Goal: Entertainment & Leisure: Consume media (video, audio)

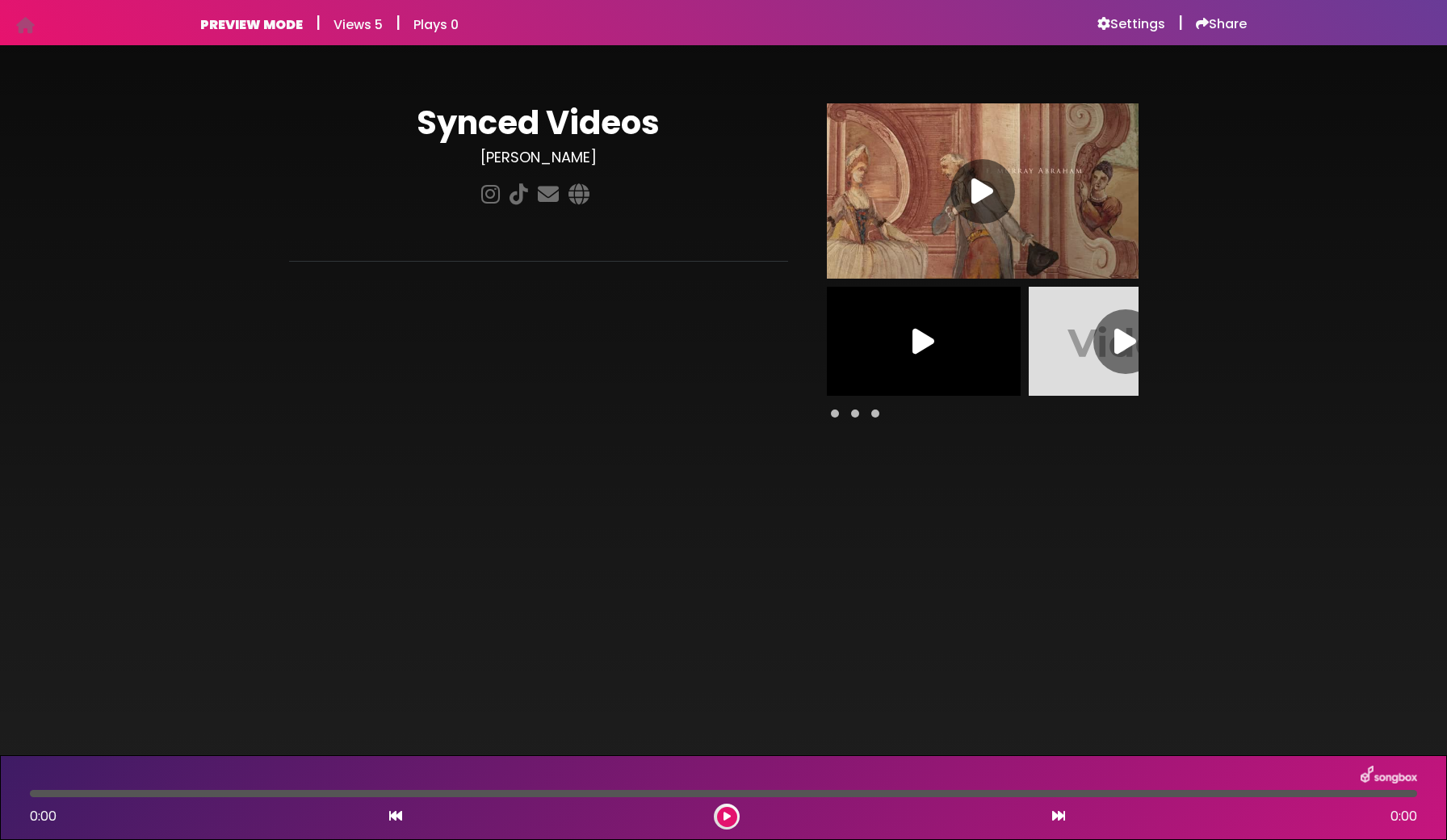
click at [1122, 340] on icon at bounding box center [1125, 342] width 22 height 29
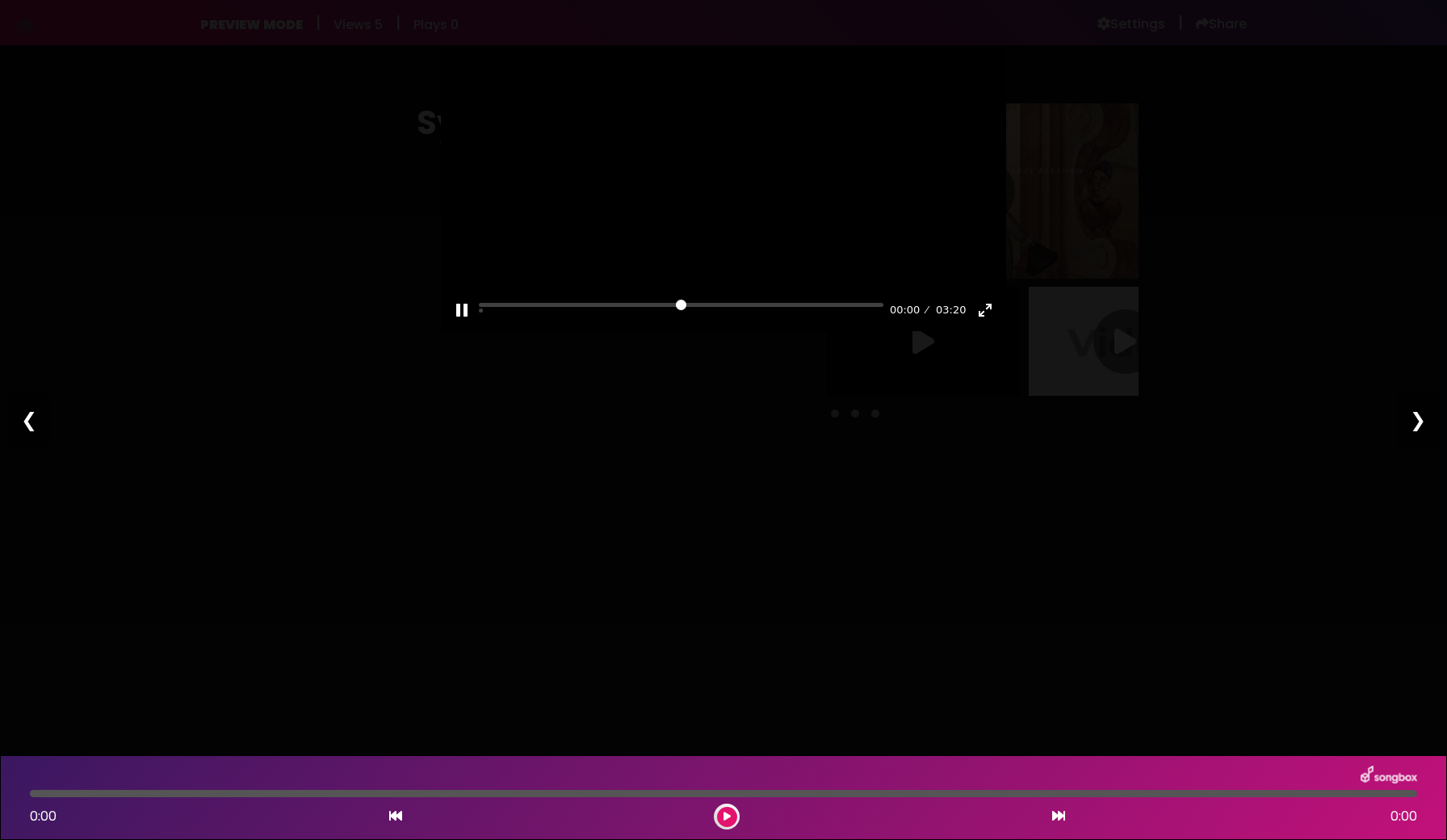
click at [707, 287] on div at bounding box center [724, 190] width 565 height 283
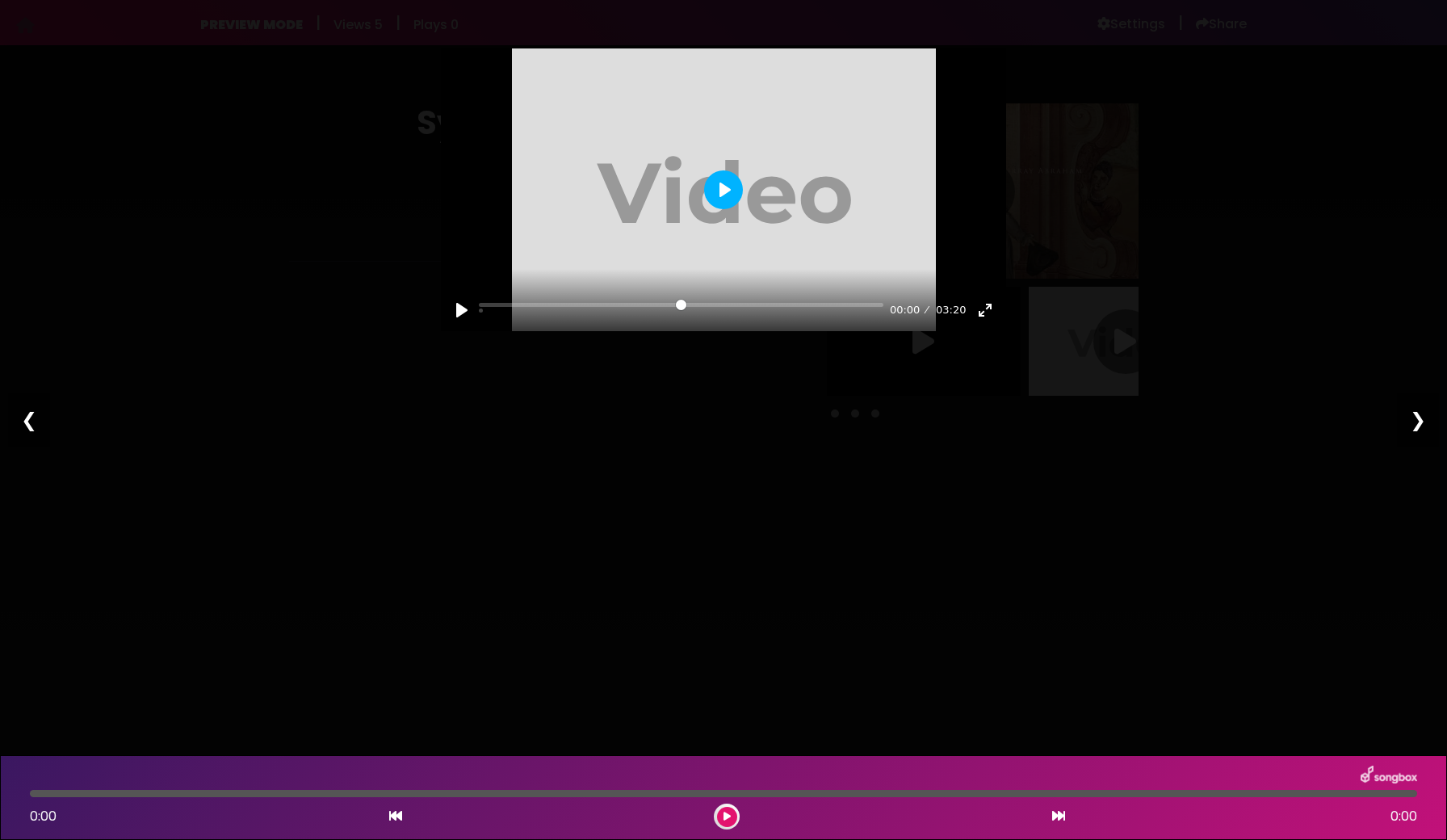
click at [717, 208] on button "Play" at bounding box center [723, 190] width 38 height 38
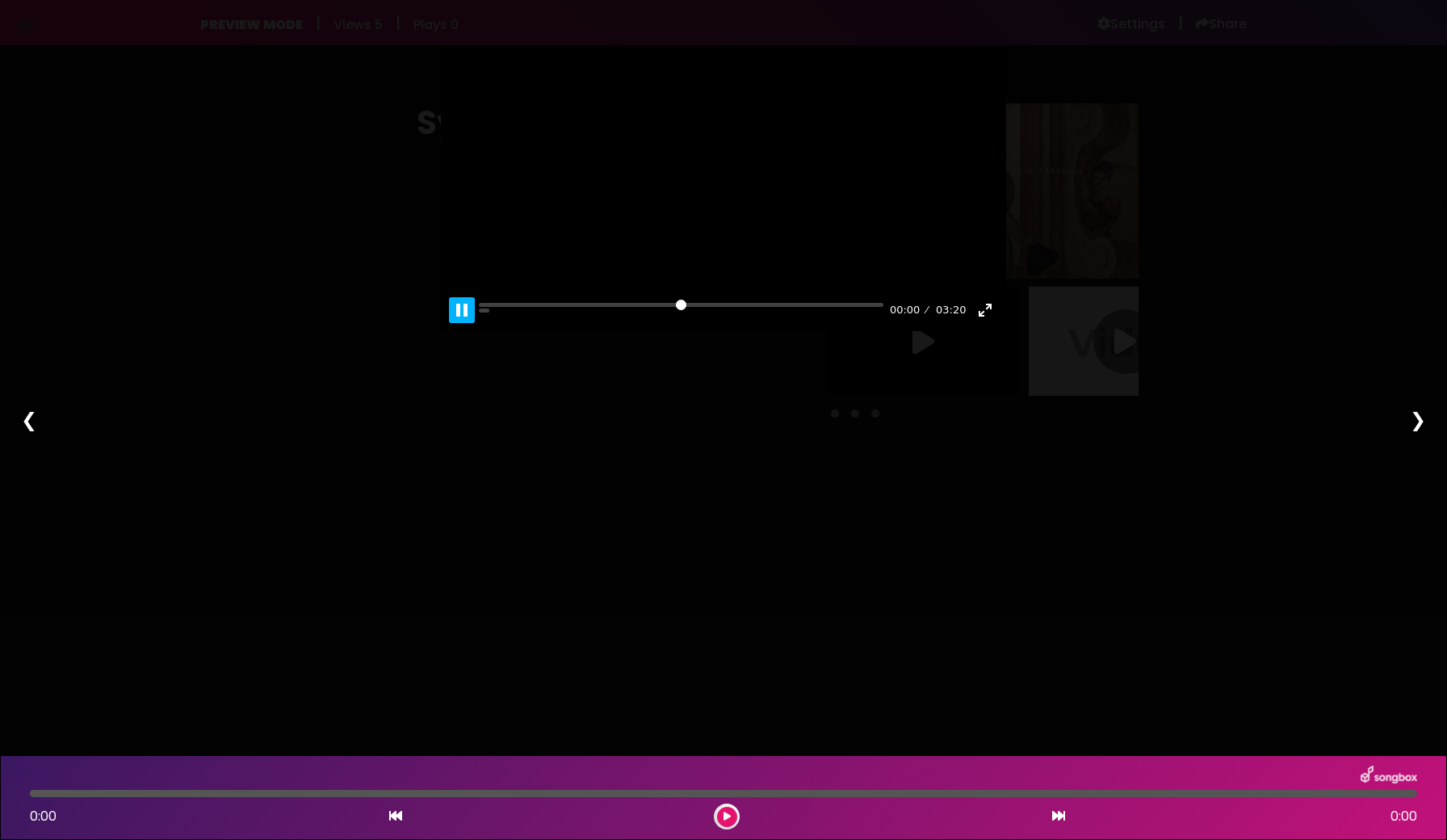
click at [457, 323] on button "Pause Play" at bounding box center [462, 311] width 26 height 26
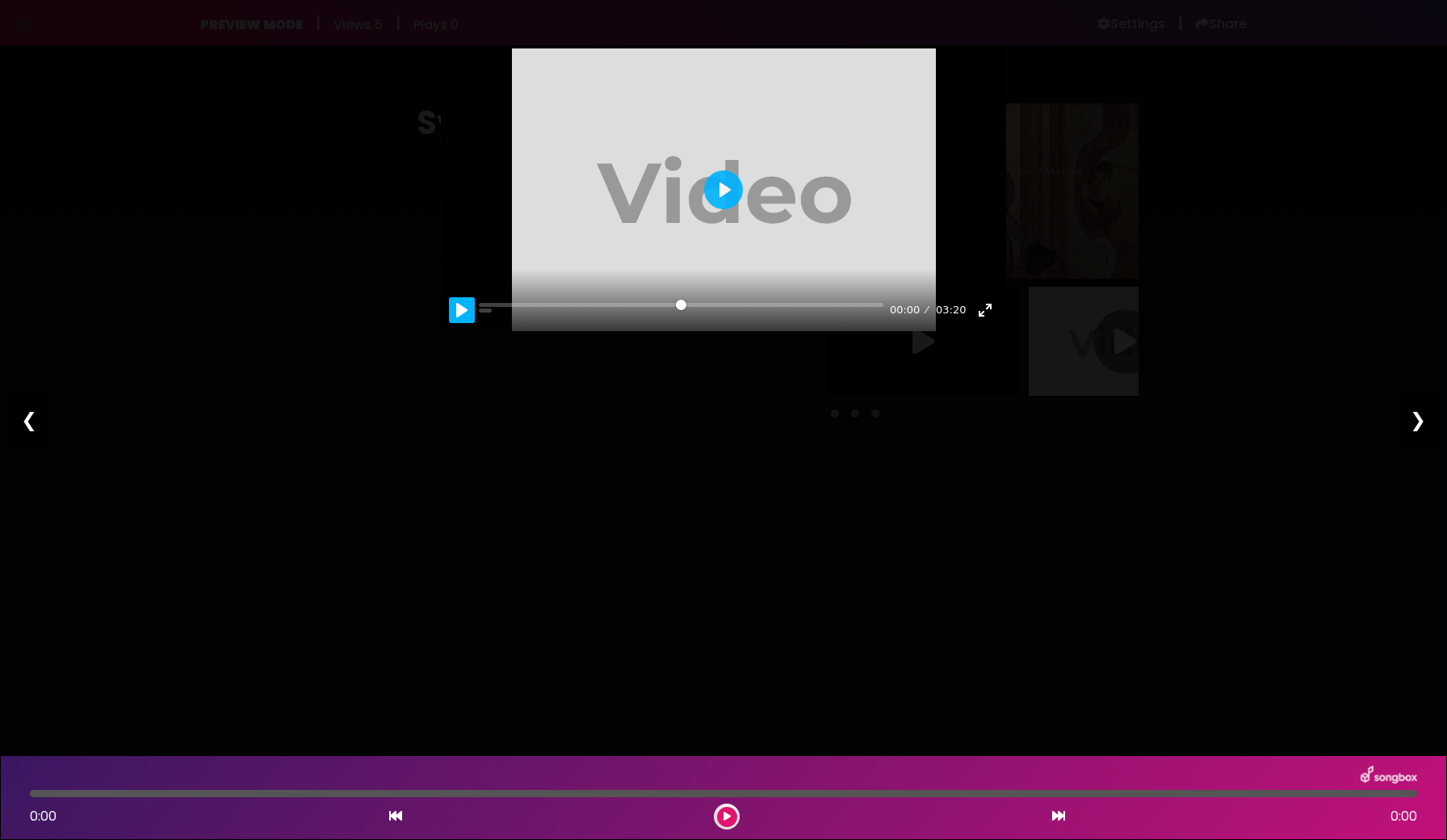
click at [457, 323] on button "Pause Play" at bounding box center [462, 311] width 26 height 26
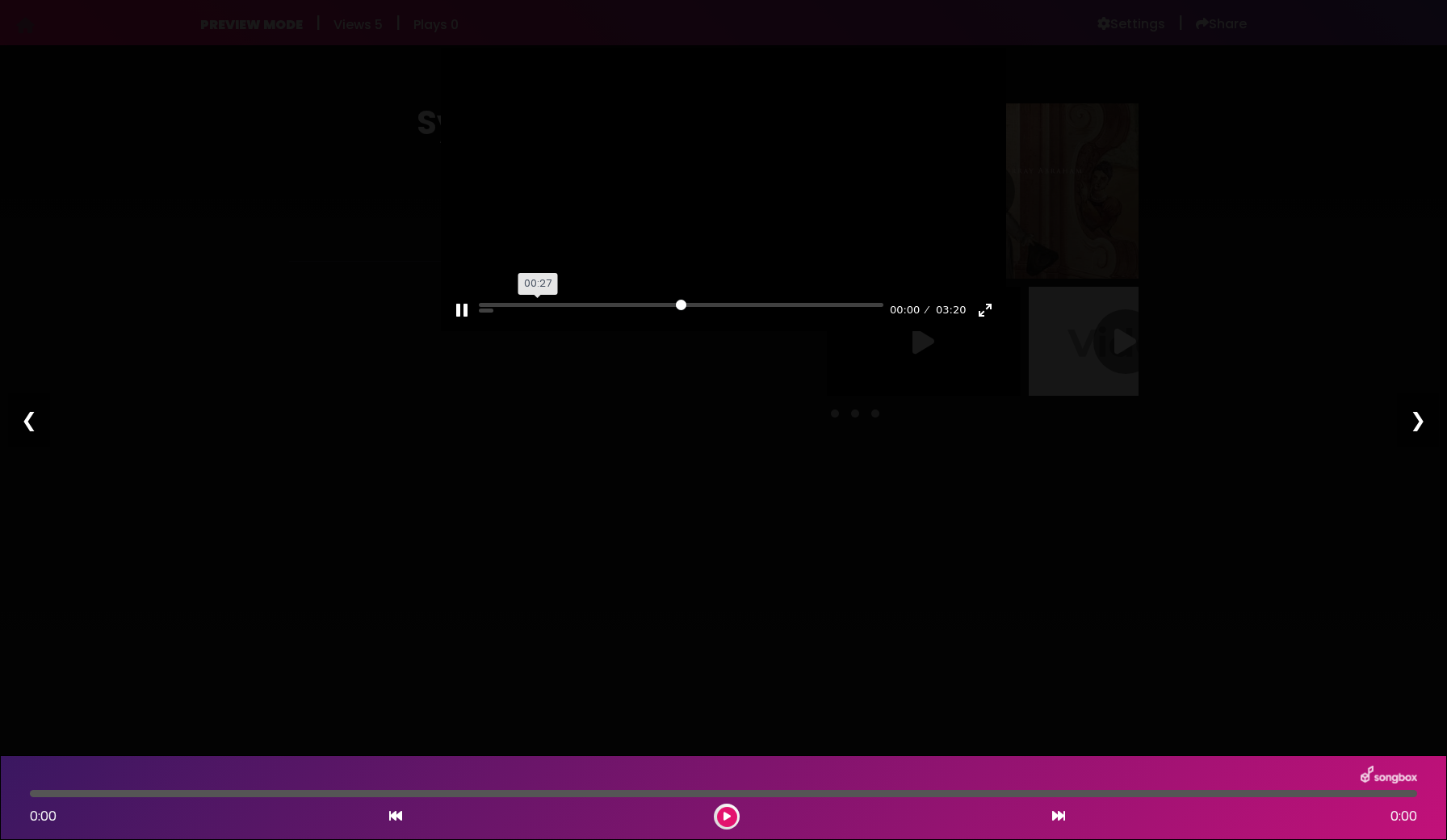
click at [538, 318] on input "Seek" at bounding box center [681, 311] width 404 height 16
click at [466, 323] on button "Pause Play" at bounding box center [462, 311] width 26 height 26
click at [465, 323] on button "Pause Play" at bounding box center [462, 311] width 26 height 26
drag, startPoint x: 536, startPoint y: 340, endPoint x: 482, endPoint y: 337, distance: 54.1
type input "*"
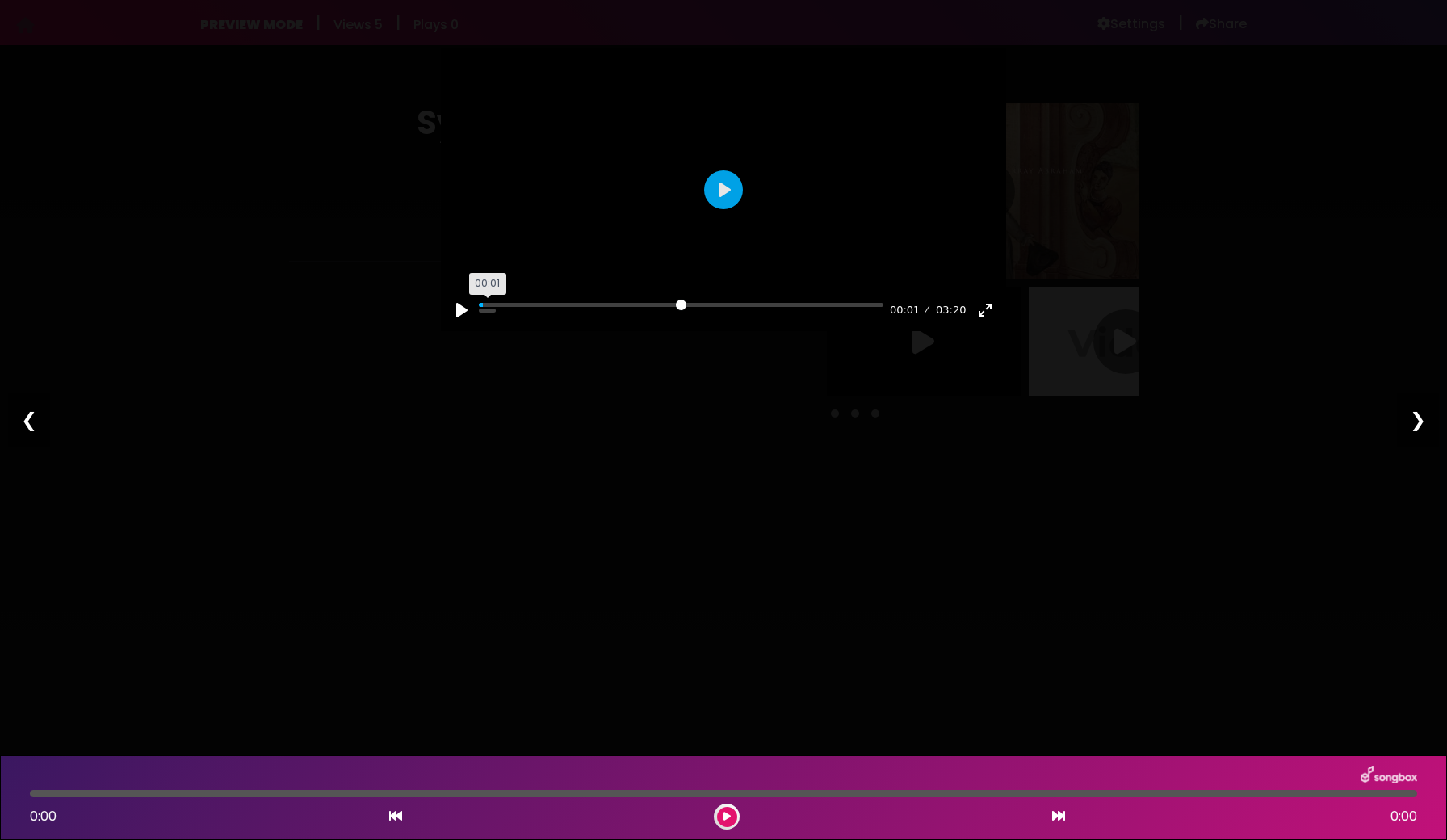
click at [482, 318] on input "Seek" at bounding box center [681, 311] width 404 height 16
click at [25, 426] on div "❮" at bounding box center [29, 419] width 42 height 55
click at [29, 417] on div "❮" at bounding box center [29, 419] width 42 height 55
type input "****"
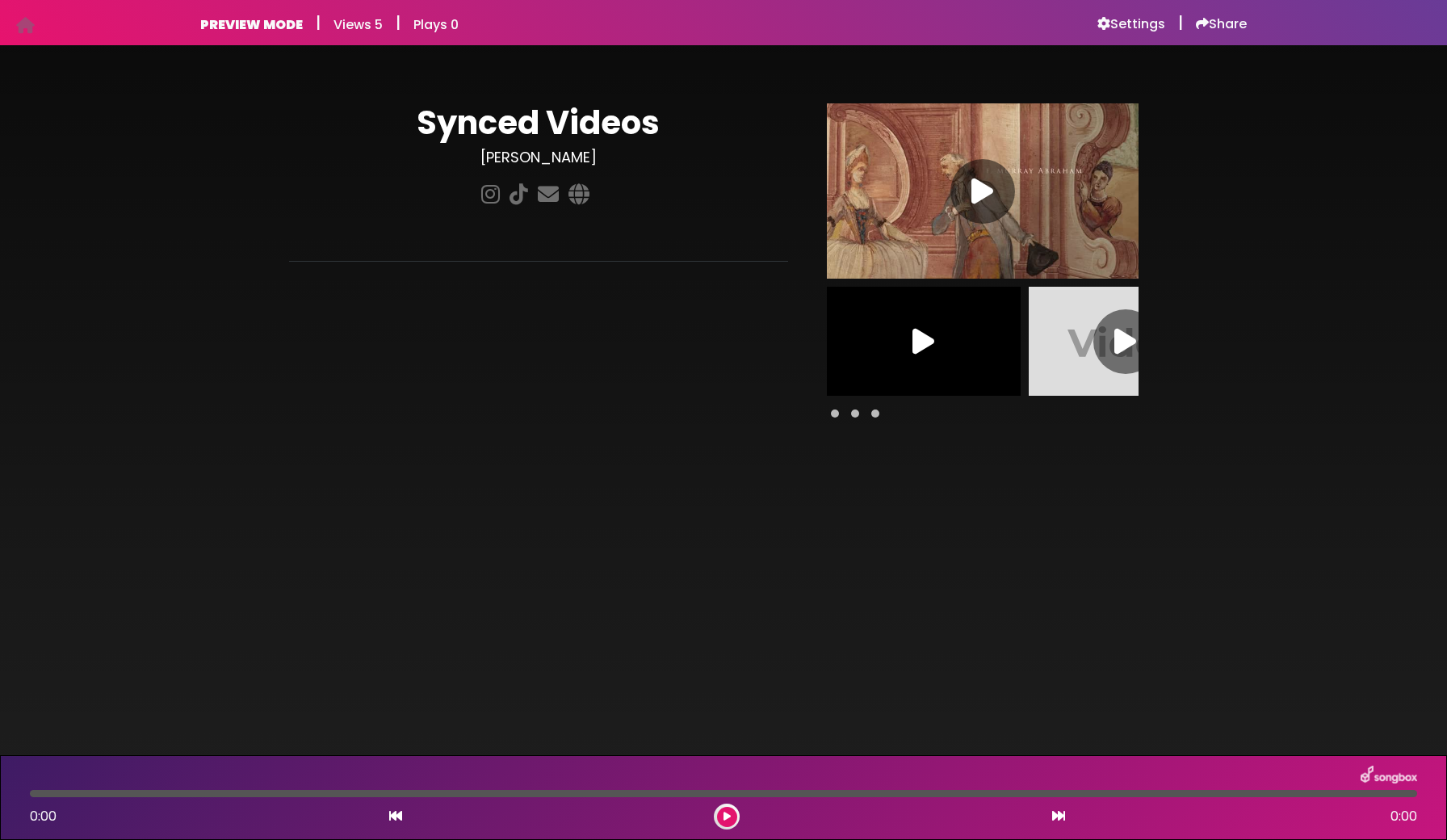
click at [873, 415] on span at bounding box center [875, 413] width 8 height 8
click at [857, 415] on span at bounding box center [855, 413] width 8 height 8
click at [921, 338] on icon at bounding box center [923, 342] width 22 height 29
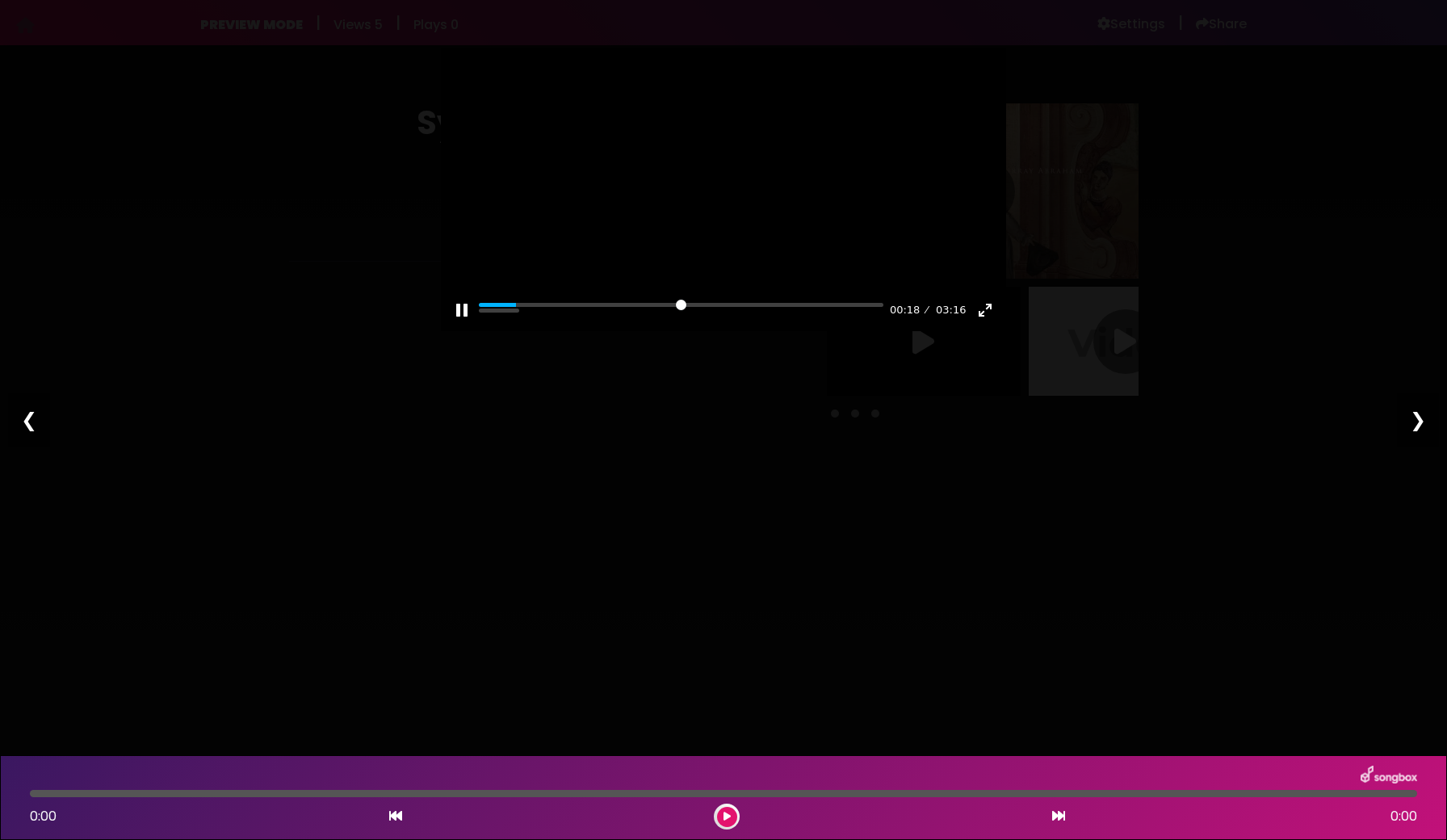
scroll to position [63, 0]
type input "*****"
click at [359, 797] on div "0:00 0:00" at bounding box center [724, 798] width 1407 height 64
click at [360, 794] on div at bounding box center [724, 793] width 1387 height 7
click at [727, 820] on icon at bounding box center [727, 816] width 7 height 10
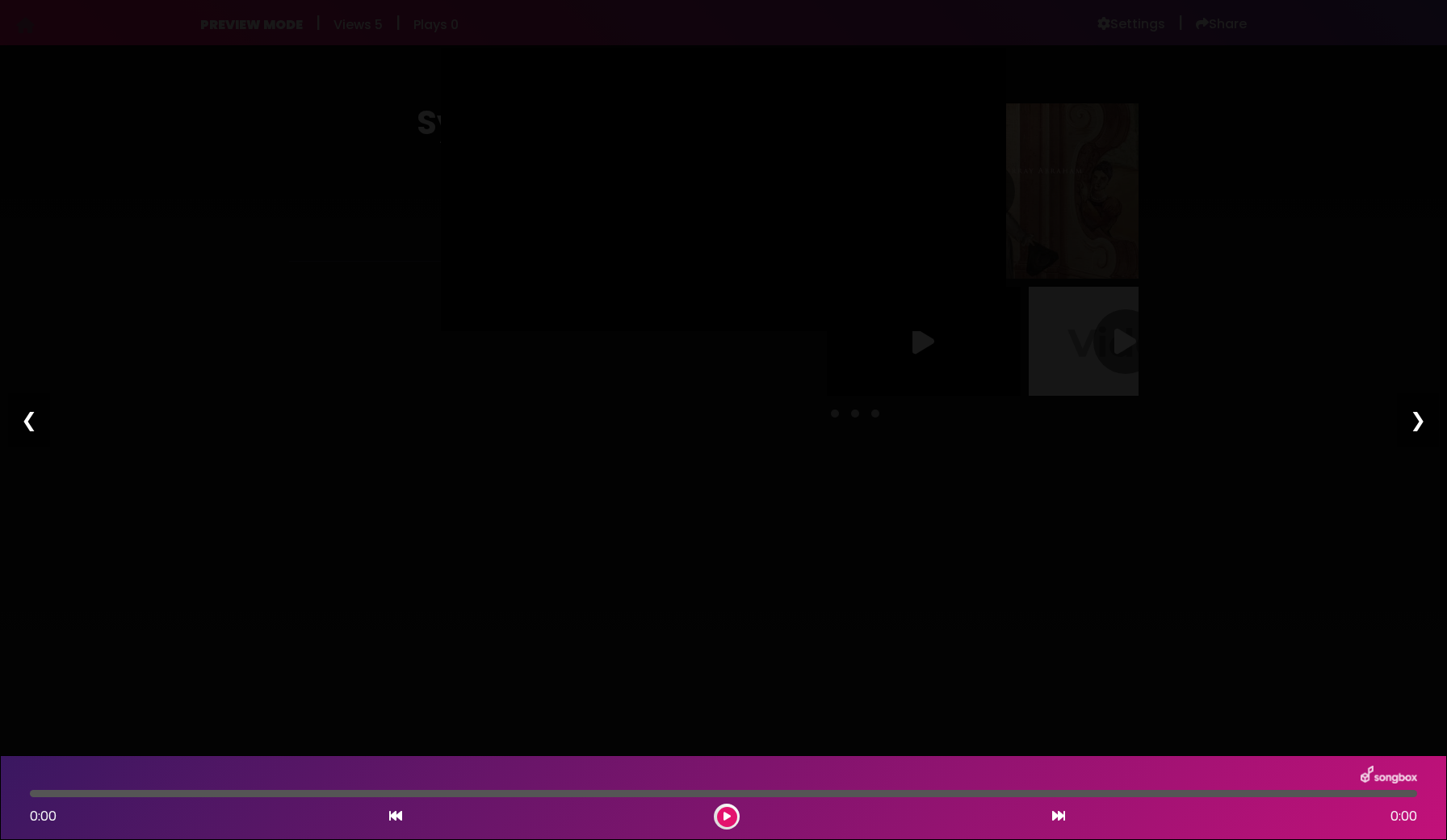
click at [726, 823] on button at bounding box center [727, 816] width 20 height 20
click at [31, 392] on div "❮" at bounding box center [29, 419] width 42 height 55
click at [456, 309] on button "Pause Play" at bounding box center [462, 311] width 26 height 26
